Goal: Task Accomplishment & Management: Use online tool/utility

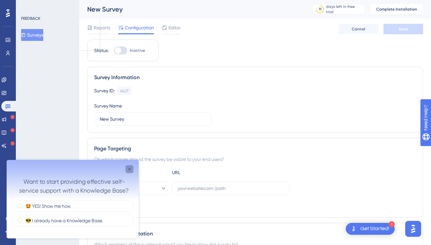
click at [130, 167] on icon "Close survey" at bounding box center [129, 169] width 5 height 5
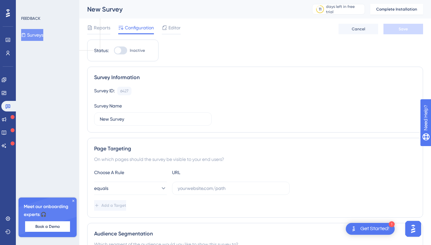
click at [8, 14] on icon at bounding box center [8, 13] width 4 height 8
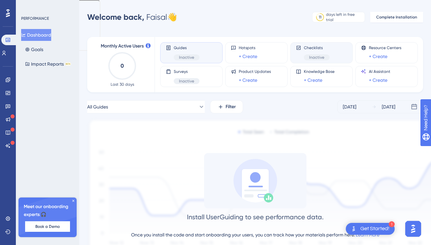
click at [307, 55] on div "Inactive" at bounding box center [317, 57] width 26 height 6
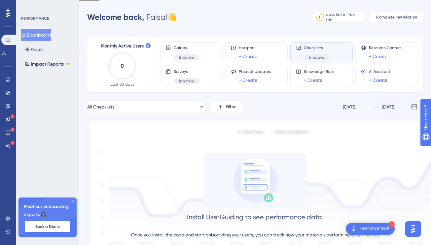
click at [318, 58] on span "Inactive" at bounding box center [316, 57] width 15 height 5
click at [306, 49] on span "Checklists" at bounding box center [317, 47] width 26 height 5
click at [8, 80] on icon at bounding box center [7, 79] width 5 height 5
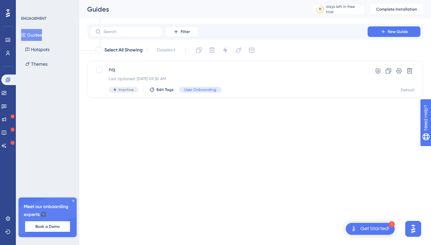
click at [74, 199] on icon at bounding box center [73, 201] width 4 height 4
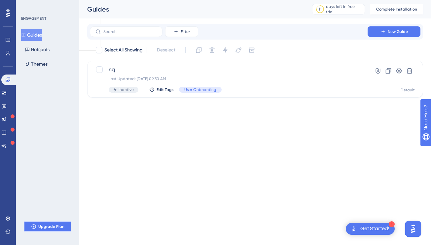
click at [55, 223] on button "Upgrade Plan" at bounding box center [48, 227] width 48 height 11
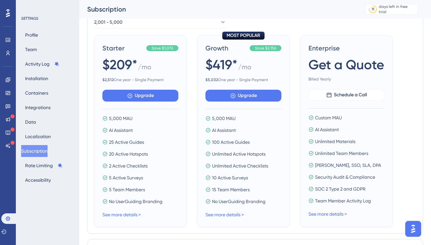
scroll to position [87, 0]
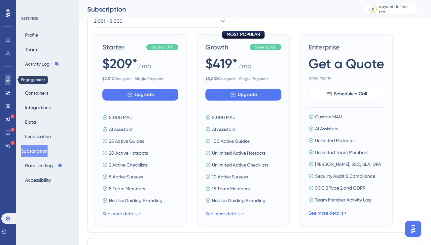
click at [6, 81] on icon at bounding box center [7, 79] width 5 height 5
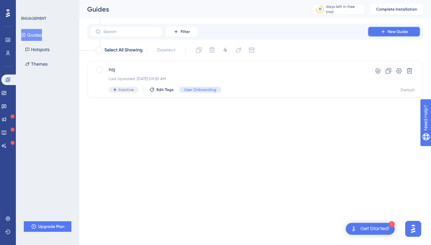
click at [377, 31] on button "New Guide" at bounding box center [393, 31] width 53 height 11
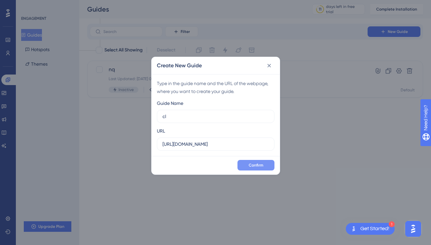
type input "cl"
click at [264, 166] on button "Confirm" at bounding box center [255, 165] width 37 height 11
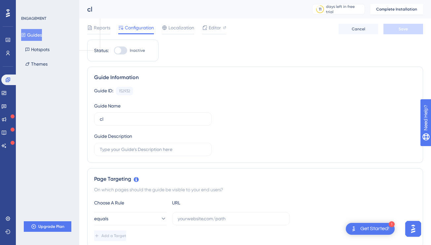
click at [37, 34] on button "Guides" at bounding box center [31, 35] width 21 height 12
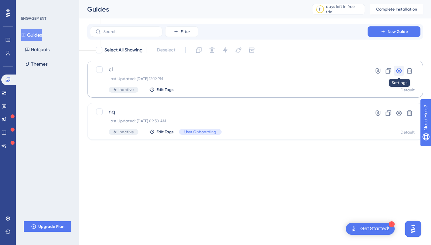
click at [400, 73] on icon at bounding box center [399, 70] width 6 height 5
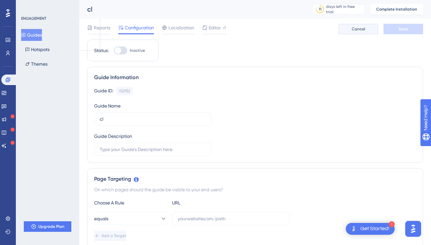
click at [357, 31] on span "Cancel" at bounding box center [359, 28] width 14 height 5
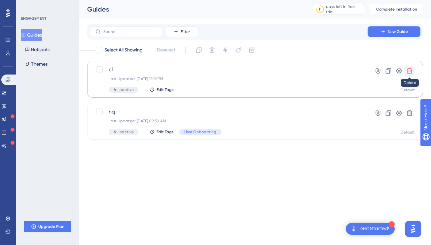
click at [409, 72] on icon at bounding box center [409, 71] width 7 height 7
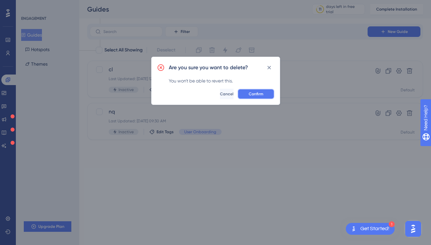
click at [261, 95] on span "Confirm" at bounding box center [256, 93] width 15 height 5
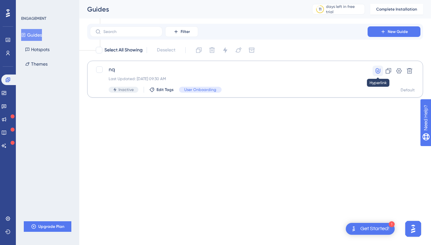
click at [377, 72] on icon at bounding box center [377, 71] width 7 height 7
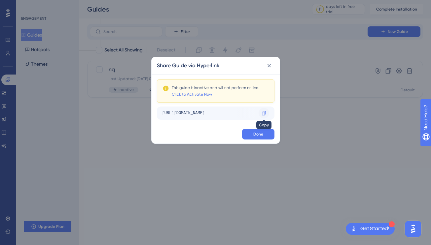
click at [262, 114] on icon at bounding box center [263, 113] width 5 height 5
click at [267, 64] on icon at bounding box center [269, 65] width 7 height 7
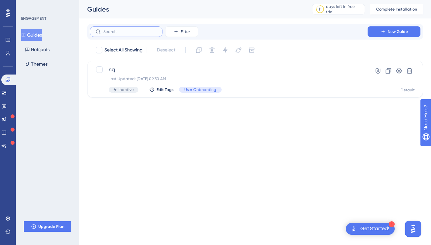
click at [118, 30] on input "text" at bounding box center [129, 31] width 53 height 5
type input "c"
checkbox input "true"
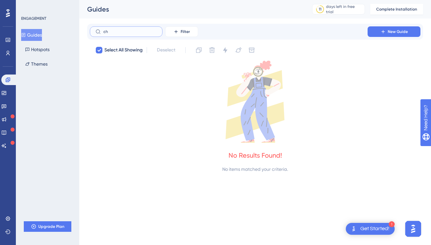
type input "c"
checkbox input "false"
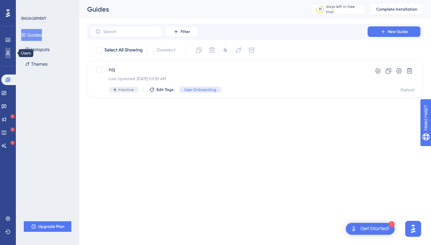
click at [9, 52] on icon at bounding box center [7, 53] width 5 height 5
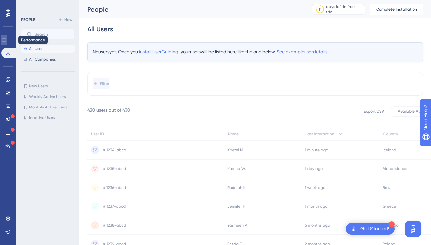
click at [7, 36] on link at bounding box center [3, 40] width 5 height 11
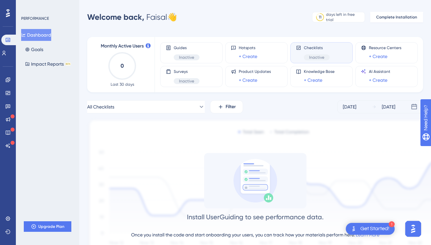
click at [300, 50] on icon at bounding box center [298, 47] width 5 height 5
click at [9, 78] on icon at bounding box center [8, 80] width 4 height 4
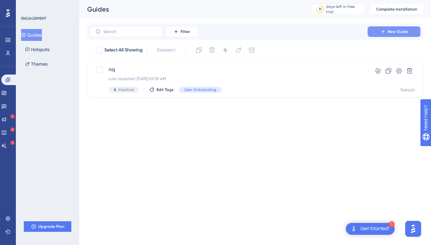
click at [379, 32] on button "New Guide" at bounding box center [393, 31] width 53 height 11
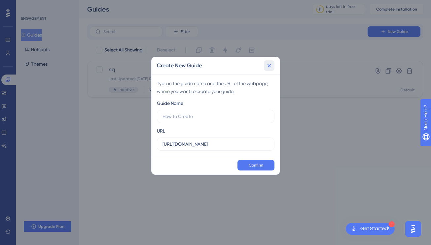
click at [268, 63] on icon at bounding box center [269, 65] width 7 height 7
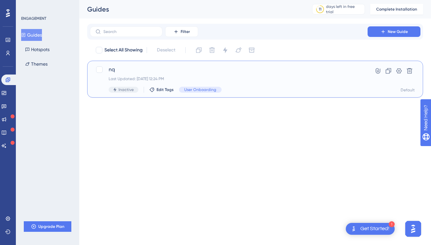
click at [168, 74] on div "nq Last Updated: Sep 28 2025, 12:24 PM Inactive Edit Tags User Onboarding" at bounding box center [229, 79] width 240 height 27
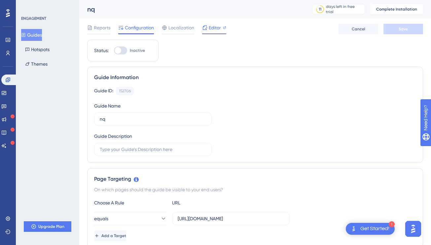
click at [216, 29] on span "Editor" at bounding box center [215, 28] width 12 height 8
